Goal: Information Seeking & Learning: Compare options

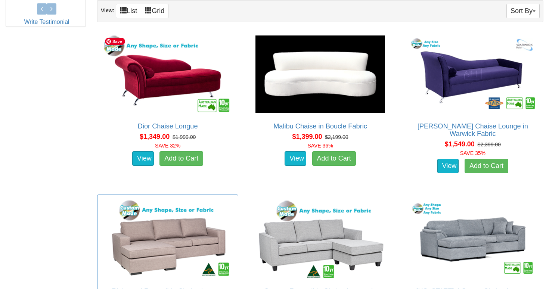
scroll to position [346, 0]
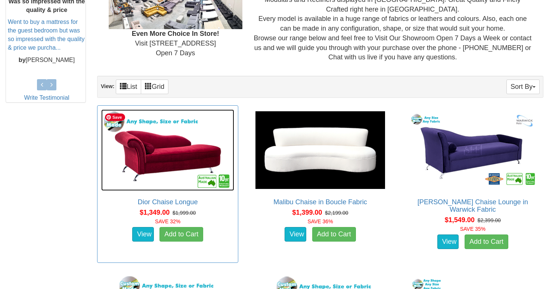
click at [156, 149] on img at bounding box center [167, 149] width 133 height 81
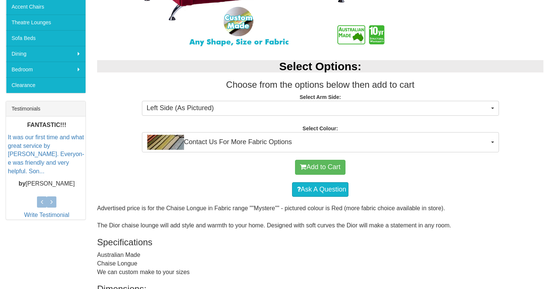
scroll to position [218, 0]
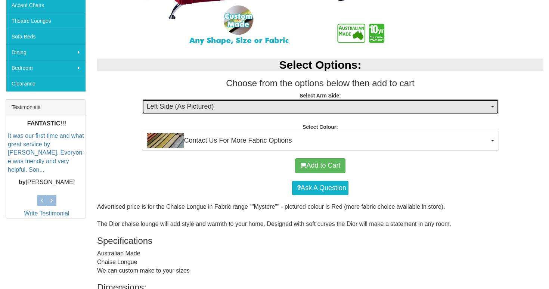
click at [179, 104] on span "Left Side (As Pictured)" at bounding box center [318, 107] width 342 height 10
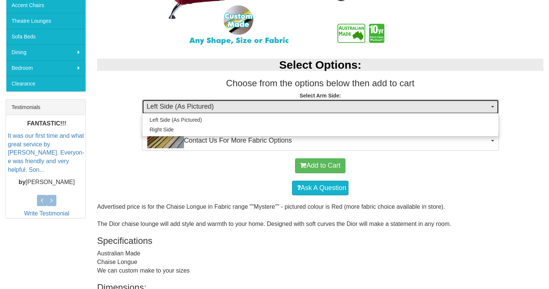
click at [179, 104] on span "Left Side (As Pictured)" at bounding box center [318, 107] width 342 height 10
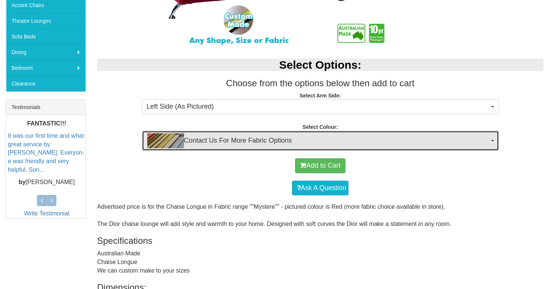
click at [178, 140] on img "button" at bounding box center [165, 140] width 37 height 15
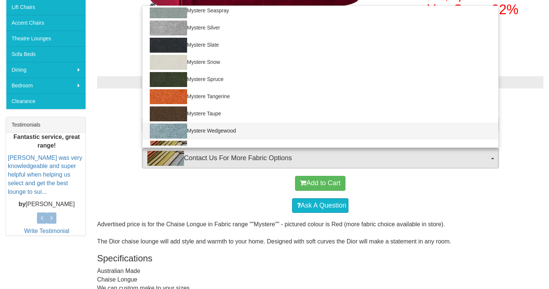
scroll to position [515, 0]
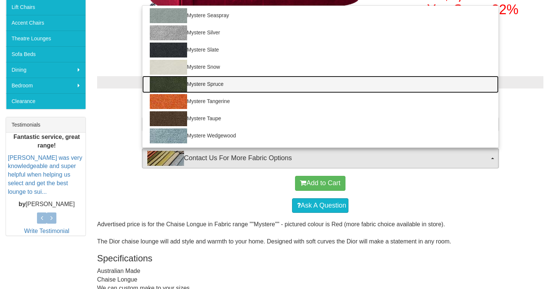
click at [225, 87] on link "Mystere Spruce" at bounding box center [320, 84] width 356 height 17
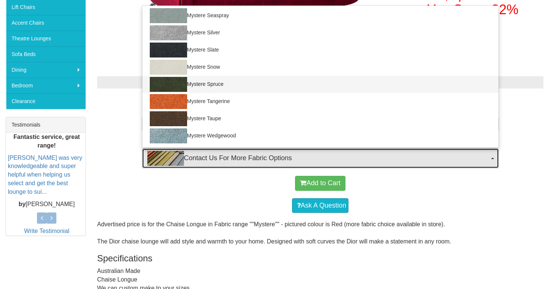
select select "763"
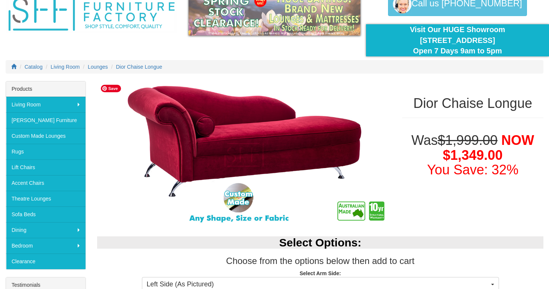
scroll to position [35, 0]
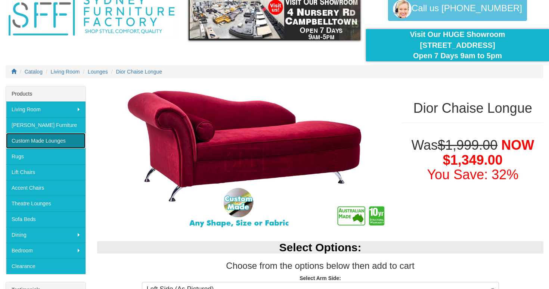
click at [57, 140] on link "Custom Made Lounges" at bounding box center [45, 141] width 79 height 16
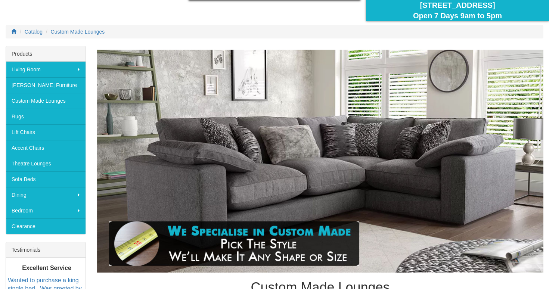
scroll to position [73, 0]
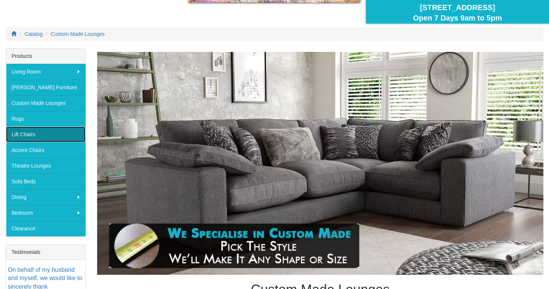
click at [66, 137] on link "Lift Chairs" at bounding box center [45, 134] width 79 height 16
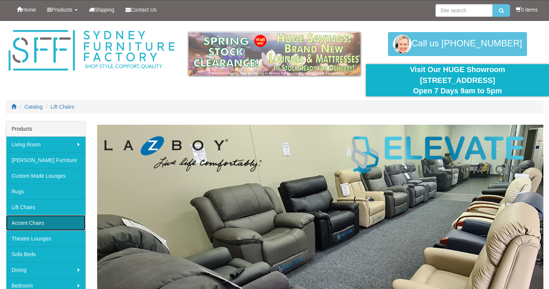
click at [46, 226] on link "Accent Chairs" at bounding box center [45, 223] width 79 height 16
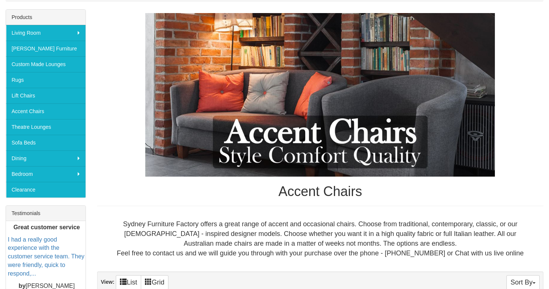
scroll to position [111, 0]
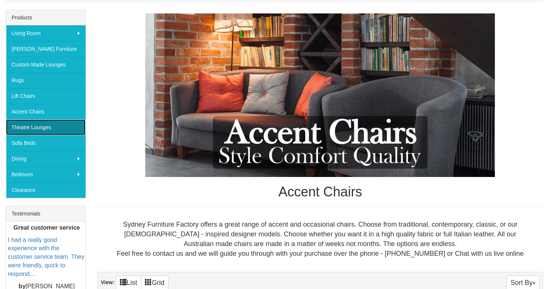
click at [57, 120] on link "Theatre Lounges" at bounding box center [45, 127] width 79 height 16
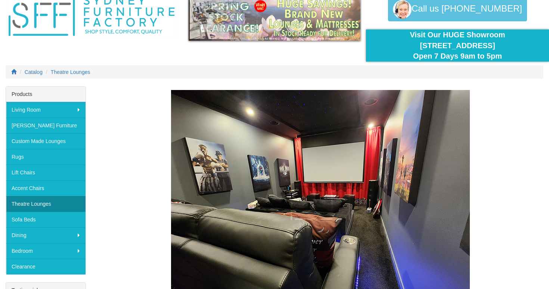
scroll to position [40, 0]
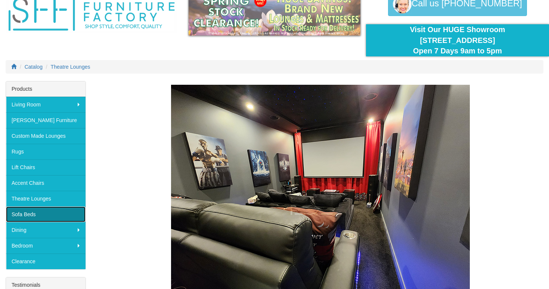
click at [31, 213] on link "Sofa Beds" at bounding box center [45, 214] width 79 height 16
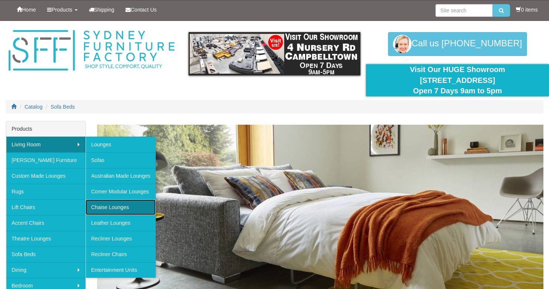
click at [104, 203] on link "Chaise Lounges" at bounding box center [120, 207] width 70 height 16
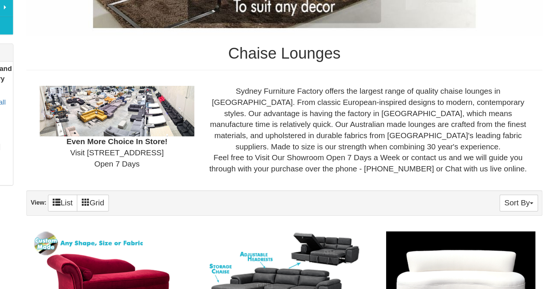
scroll to position [242, 0]
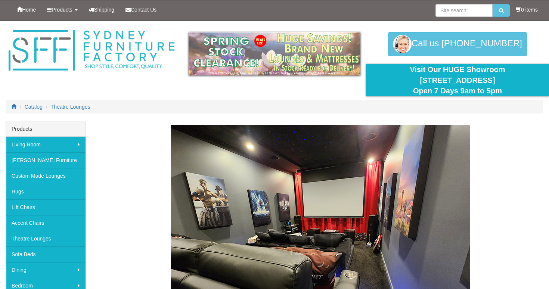
scroll to position [40, 0]
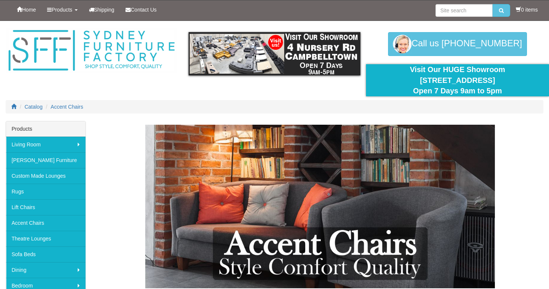
scroll to position [111, 0]
